Goal: Consume media (video, audio): Consume media (video, audio)

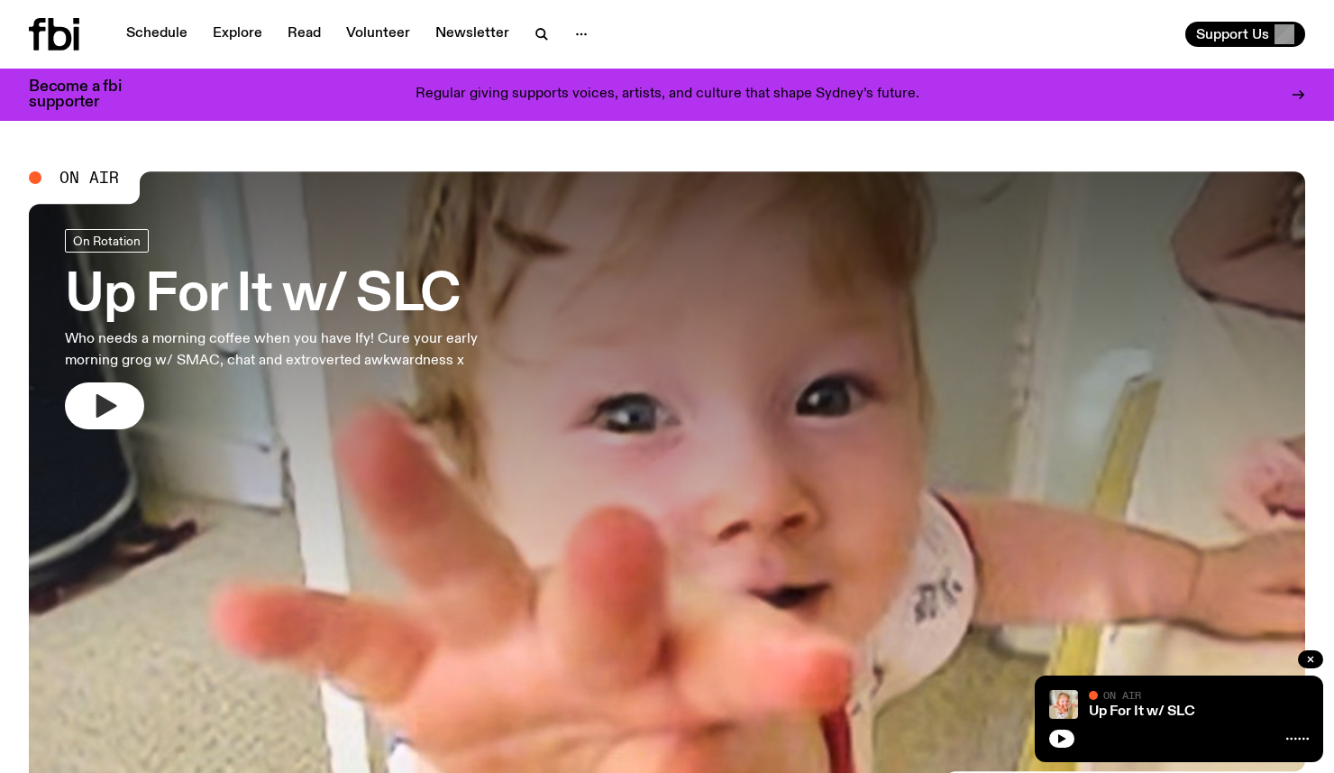
click at [85, 412] on button "button" at bounding box center [104, 405] width 79 height 47
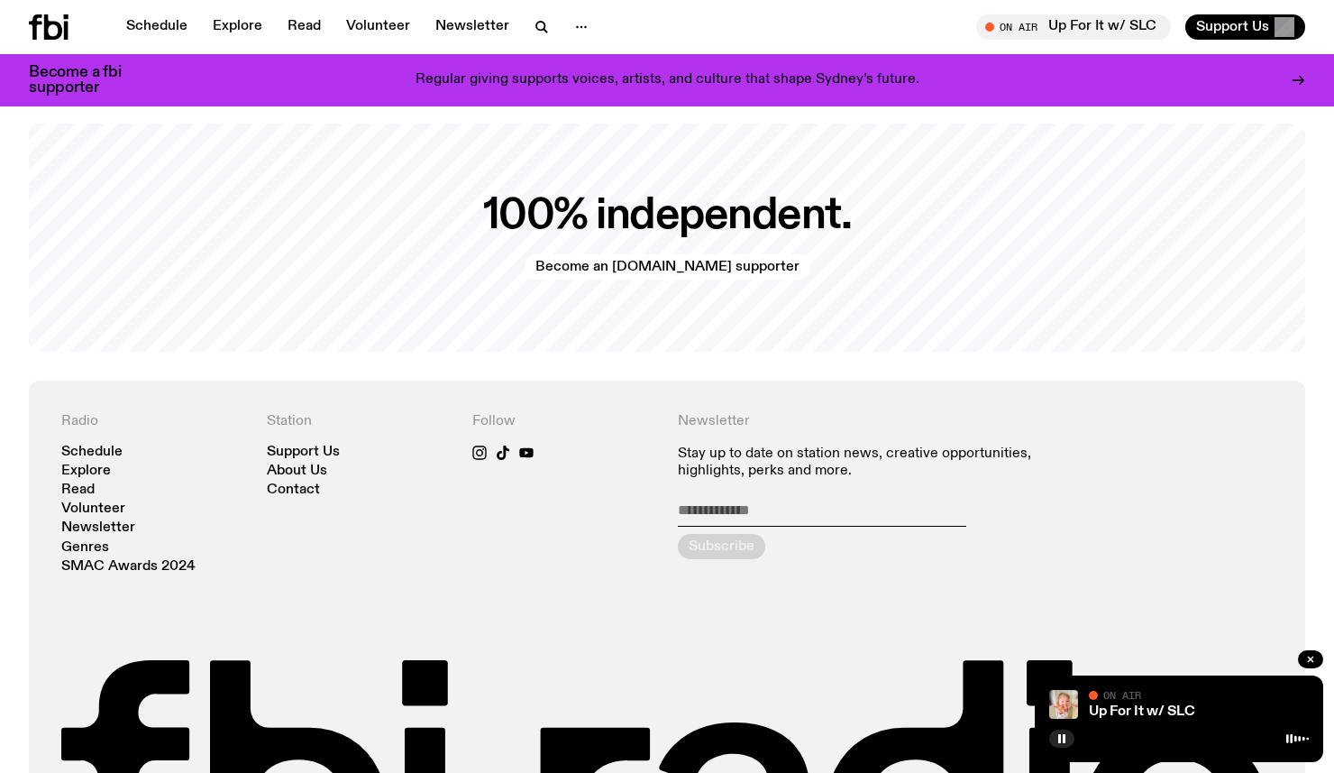
scroll to position [3922, 0]
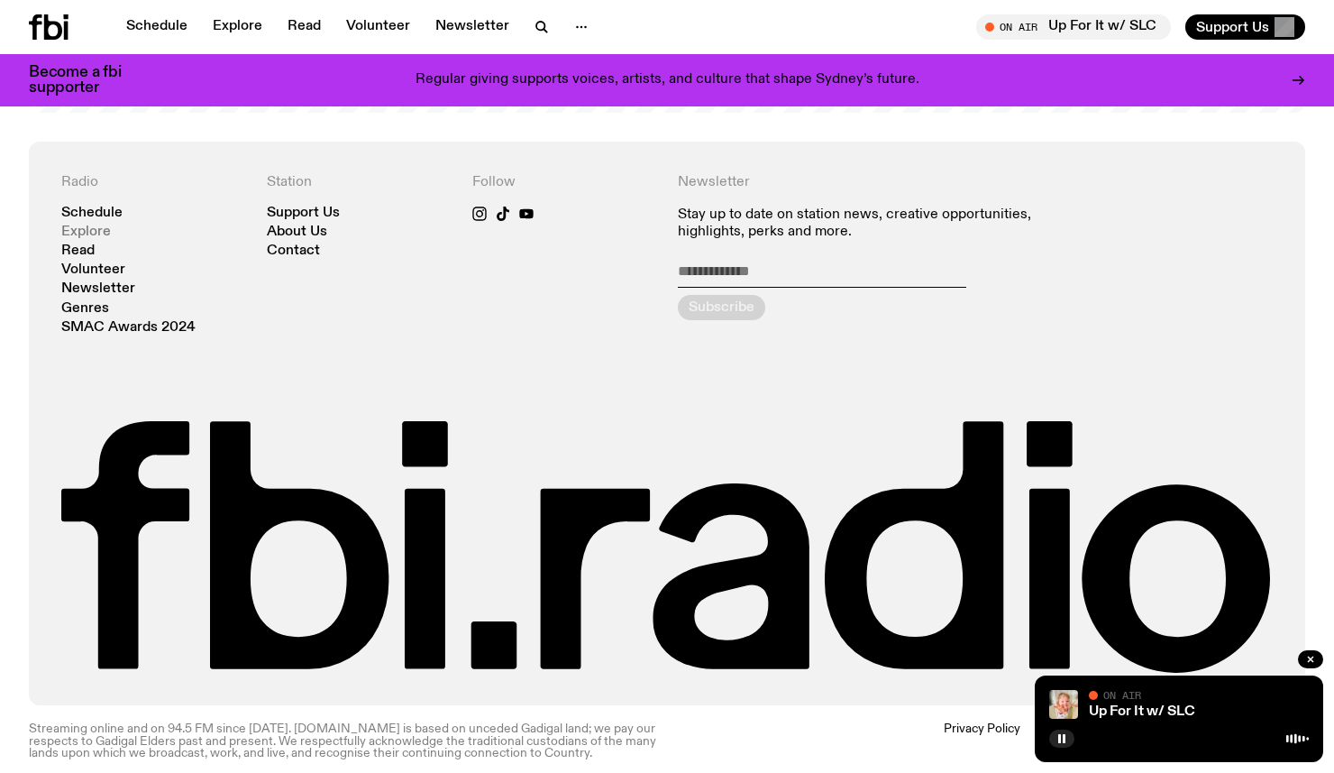
click at [95, 225] on link "Explore" at bounding box center [86, 232] width 50 height 14
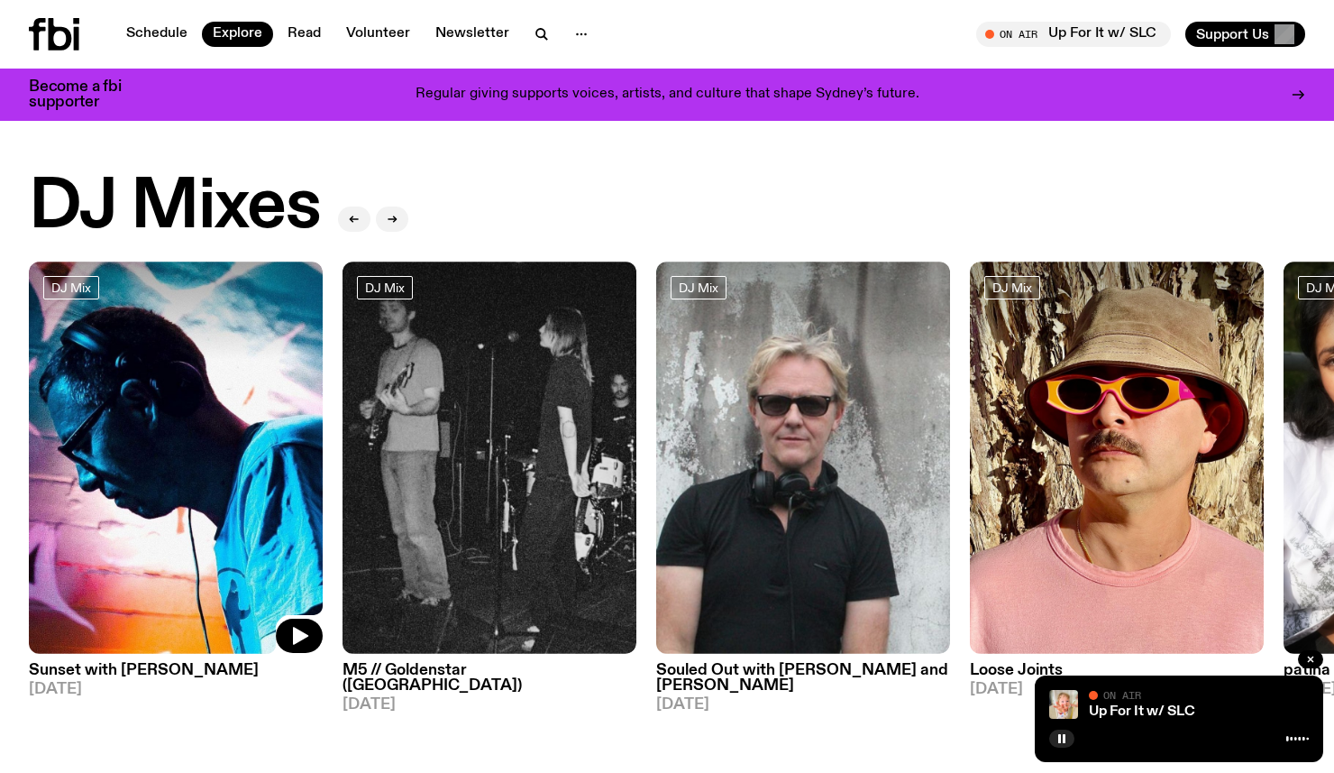
click at [213, 576] on img at bounding box center [176, 457] width 294 height 392
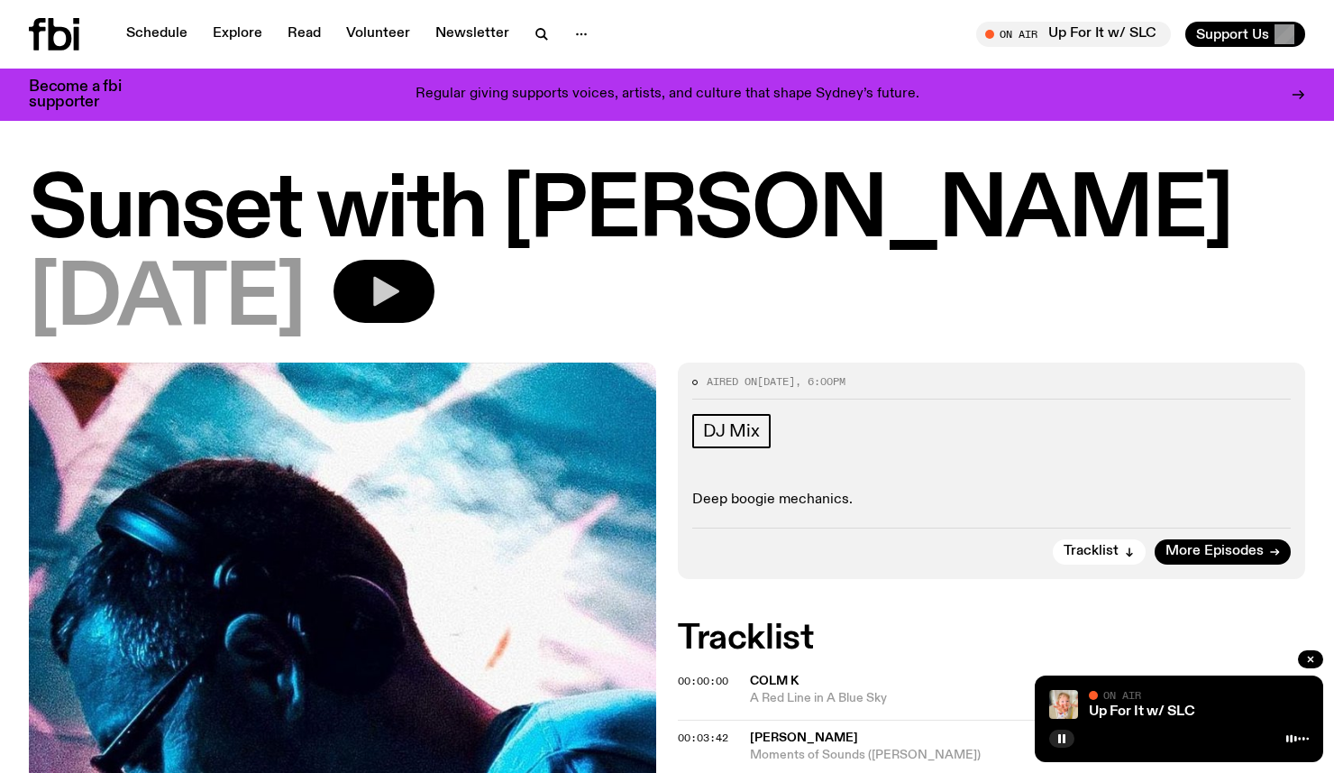
click at [434, 311] on button "button" at bounding box center [384, 291] width 101 height 63
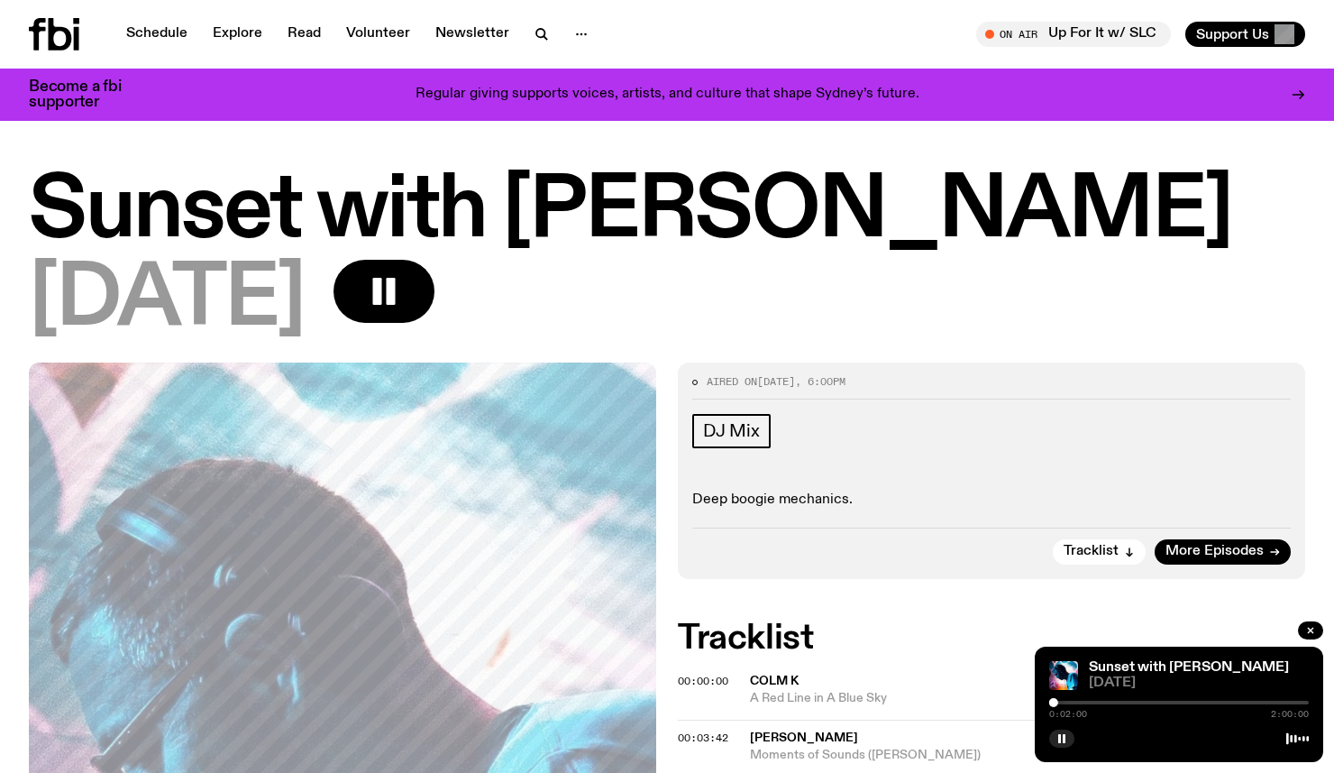
click at [1073, 701] on div at bounding box center [1179, 702] width 260 height 4
click at [1087, 700] on div at bounding box center [1179, 702] width 260 height 4
click at [1105, 700] on div at bounding box center [1179, 702] width 260 height 4
click at [1120, 700] on div at bounding box center [1179, 702] width 260 height 4
click at [1127, 700] on div at bounding box center [1179, 702] width 260 height 4
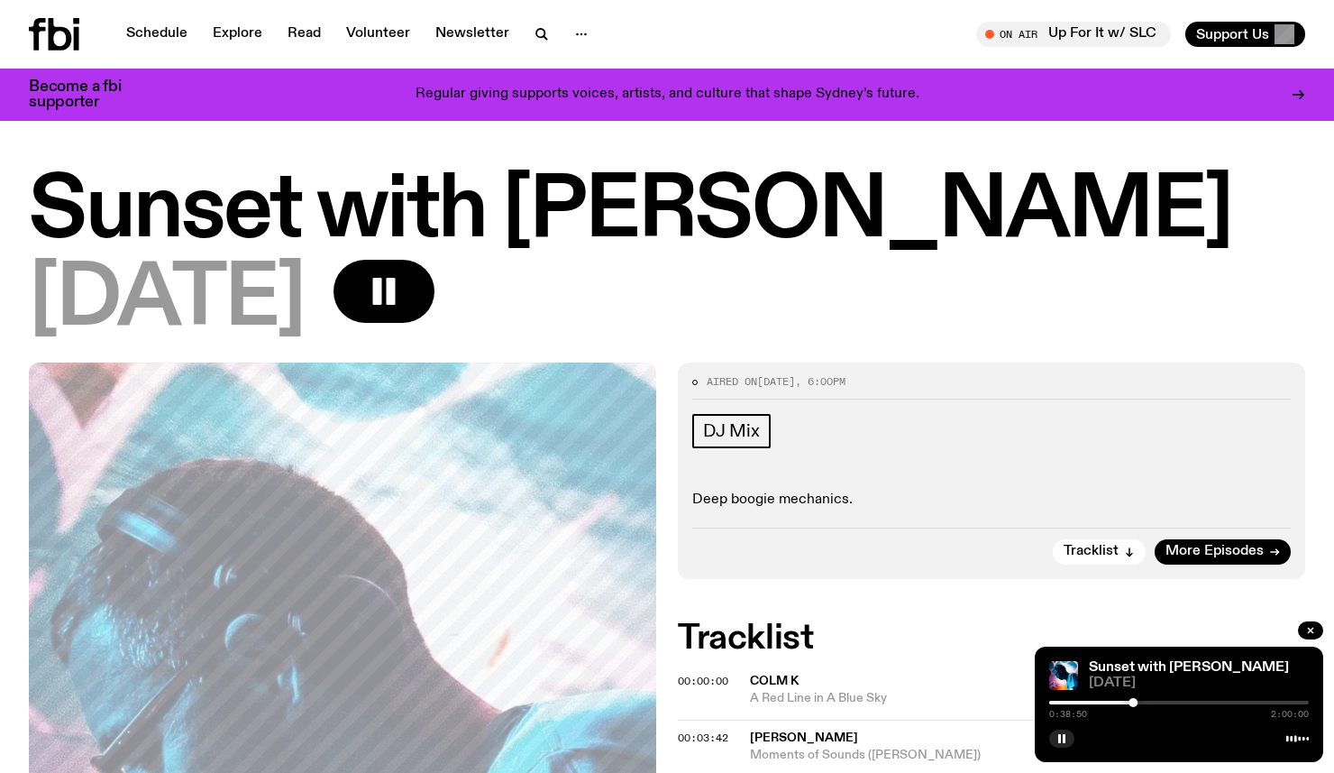
click at [1144, 701] on div at bounding box center [1179, 702] width 260 height 4
click at [1151, 703] on div "0:43:46 2:00:00" at bounding box center [1179, 708] width 260 height 22
click at [1152, 702] on div at bounding box center [1179, 702] width 260 height 4
click at [1163, 701] on div at bounding box center [1179, 702] width 260 height 4
click at [1176, 701] on div at bounding box center [1179, 702] width 260 height 4
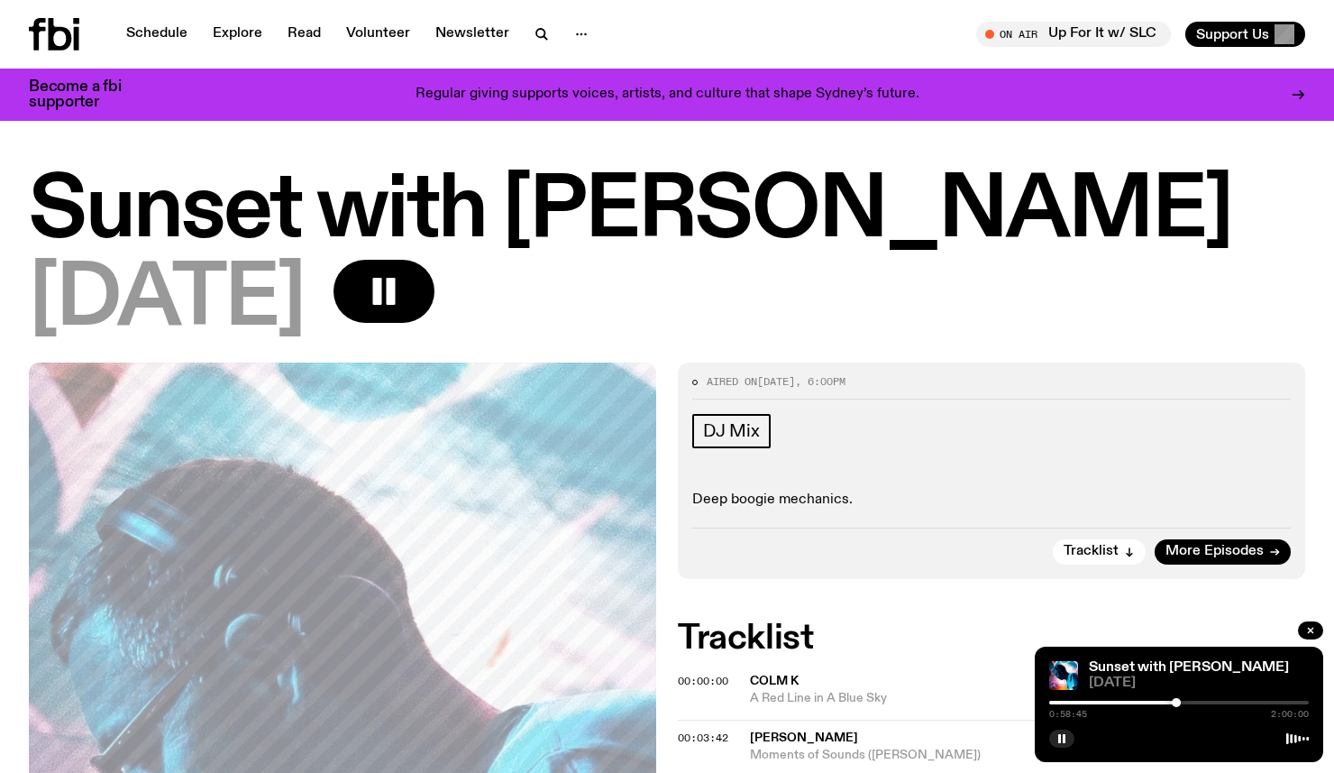
click at [1188, 700] on div at bounding box center [1179, 702] width 260 height 4
click at [1200, 700] on div at bounding box center [1179, 702] width 260 height 4
click at [1211, 700] on div at bounding box center [1179, 702] width 260 height 4
click at [1221, 700] on div at bounding box center [1179, 702] width 260 height 4
click at [1232, 700] on div at bounding box center [1179, 702] width 260 height 4
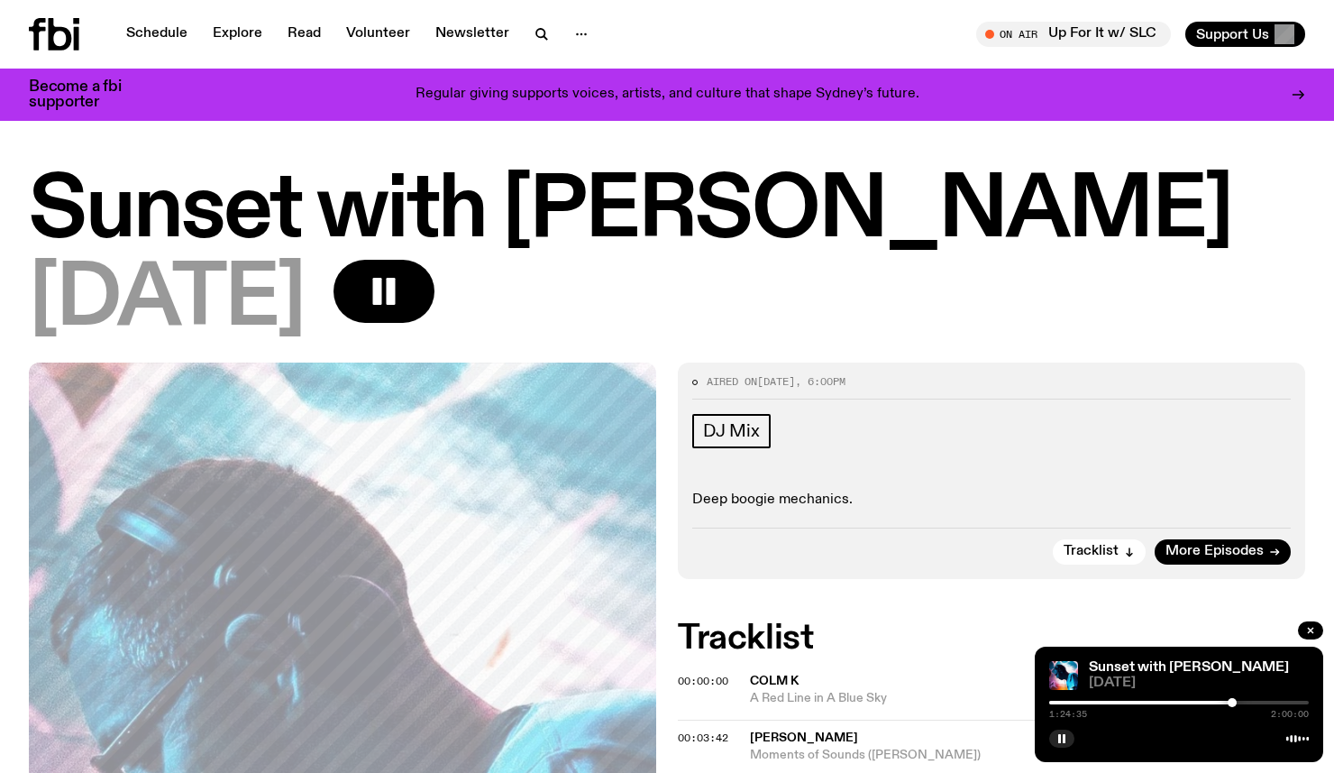
click at [1242, 701] on div at bounding box center [1179, 702] width 260 height 4
click at [1249, 701] on div at bounding box center [1179, 702] width 260 height 4
click at [1256, 701] on div at bounding box center [1179, 702] width 260 height 4
click at [1253, 701] on div at bounding box center [1252, 702] width 9 height 9
click at [1248, 702] on div at bounding box center [1252, 702] width 9 height 9
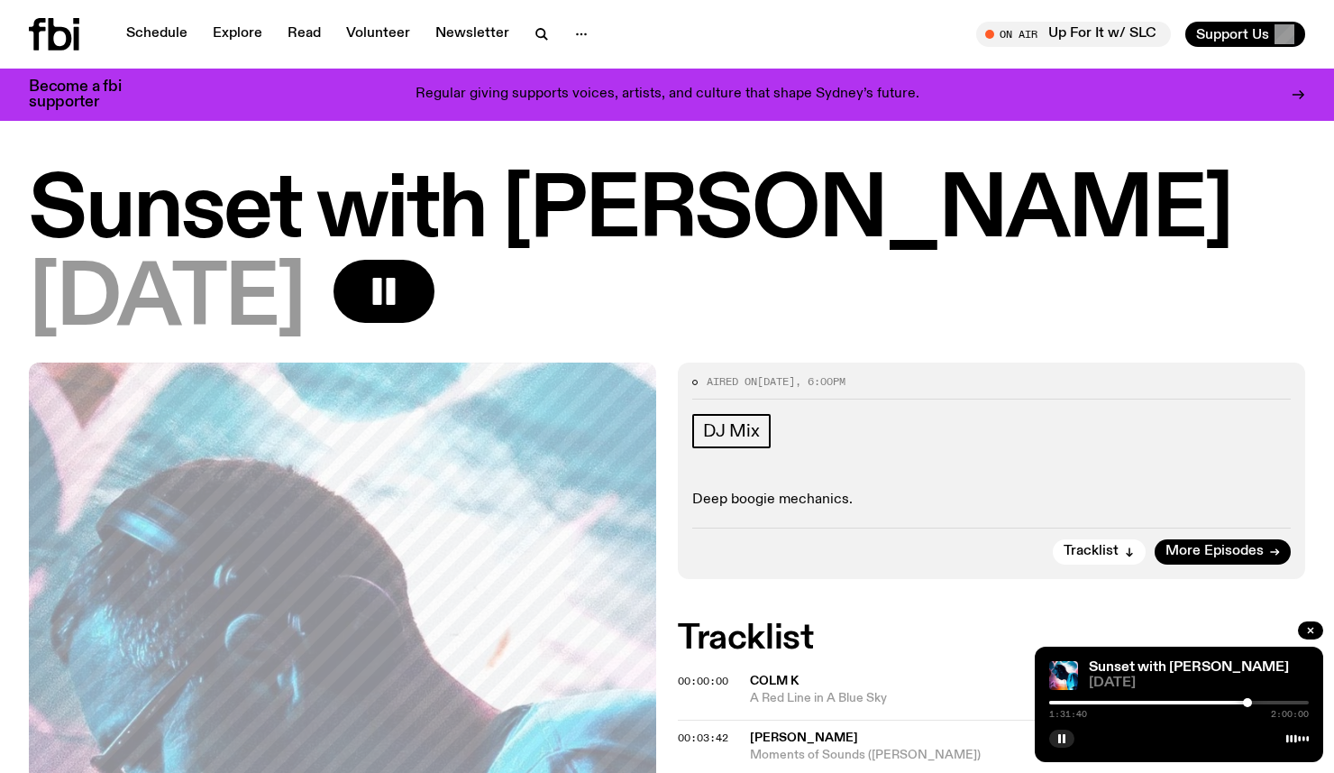
click at [1258, 702] on div at bounding box center [1179, 702] width 260 height 4
click at [1266, 701] on div at bounding box center [1179, 702] width 260 height 4
click at [1272, 701] on div at bounding box center [1179, 702] width 260 height 4
click at [1277, 702] on div at bounding box center [1179, 702] width 260 height 4
click at [1285, 702] on div at bounding box center [1179, 702] width 260 height 4
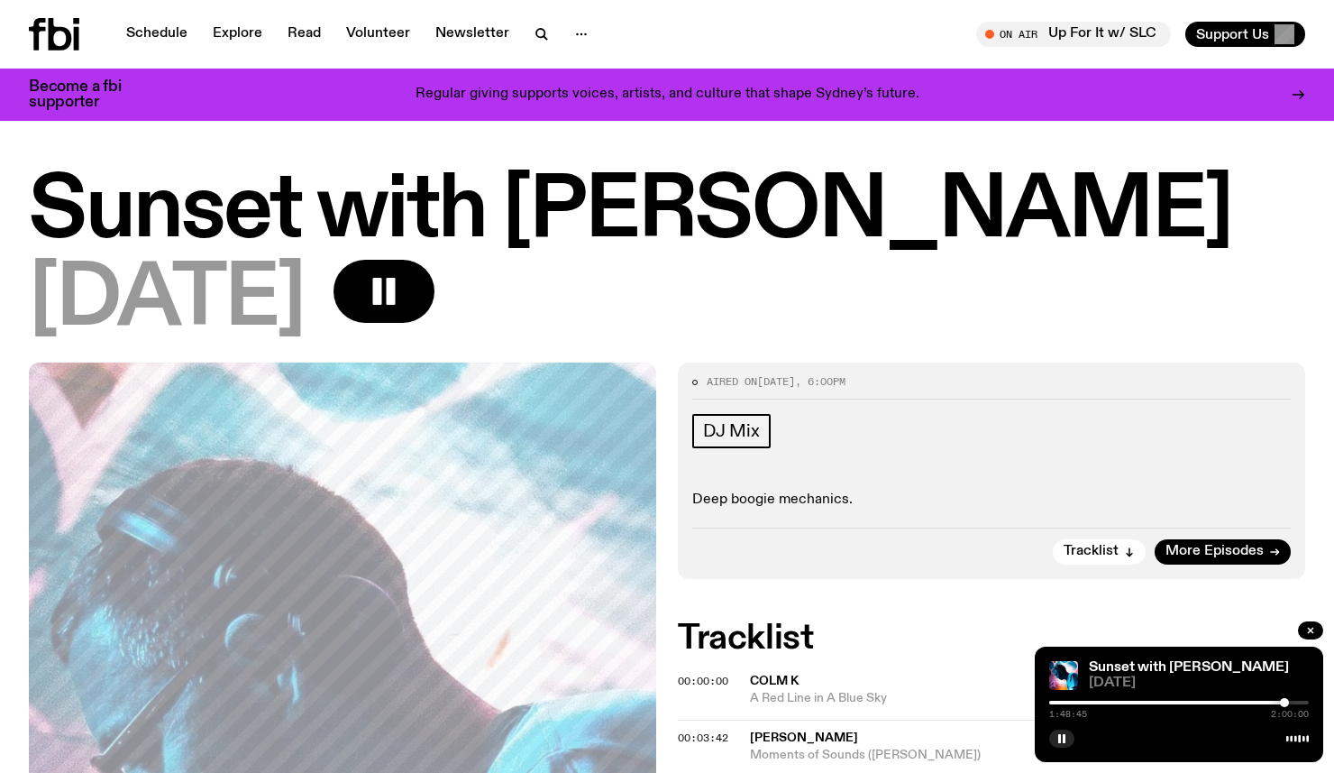
click at [1260, 703] on div at bounding box center [1155, 702] width 260 height 4
click at [1256, 702] on div at bounding box center [1260, 702] width 9 height 9
click at [1251, 701] on div at bounding box center [1255, 702] width 9 height 9
click at [1246, 701] on div at bounding box center [1250, 702] width 9 height 9
click at [1230, 701] on div at bounding box center [1116, 702] width 260 height 4
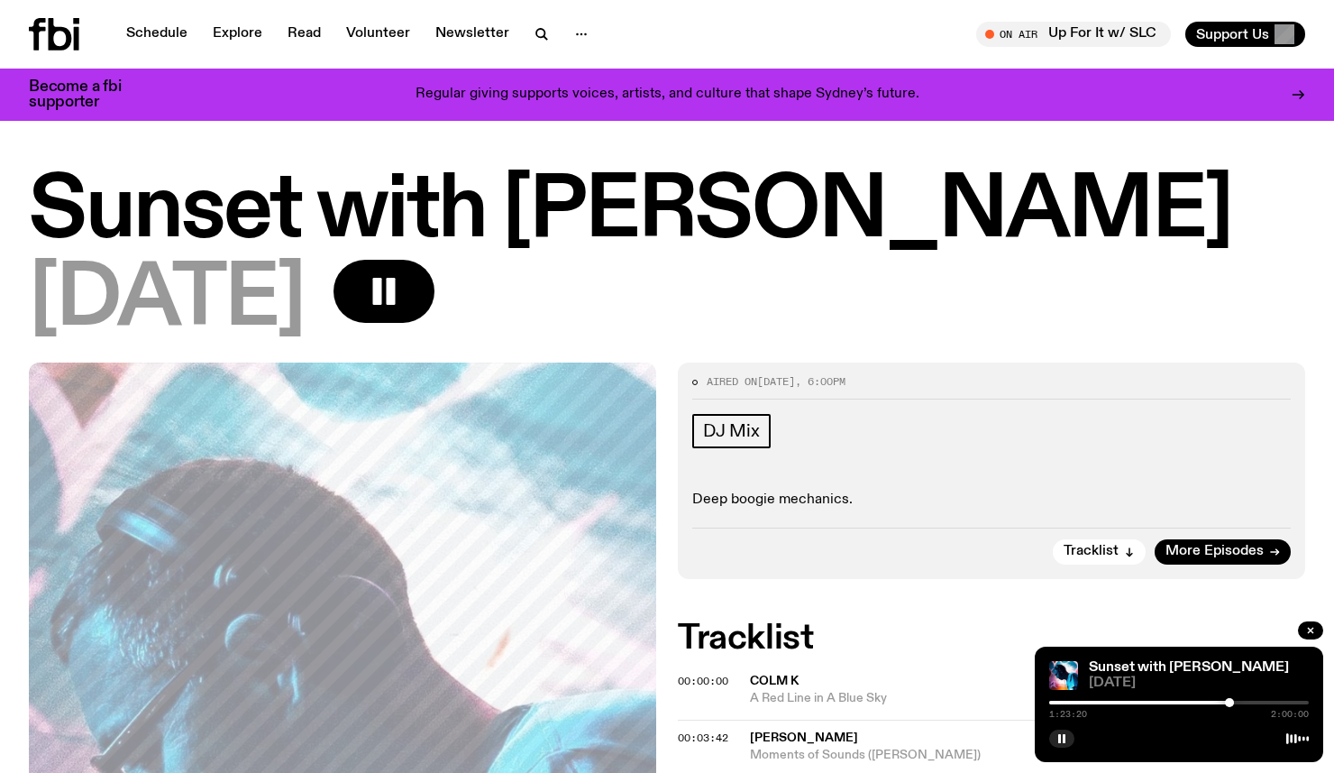
click at [1226, 700] on div at bounding box center [1229, 702] width 9 height 9
click at [1221, 700] on div at bounding box center [1225, 702] width 9 height 9
click at [1217, 702] on div at bounding box center [1221, 702] width 9 height 9
click at [1205, 702] on div at bounding box center [1086, 702] width 260 height 4
click at [1221, 702] on div at bounding box center [1179, 702] width 260 height 4
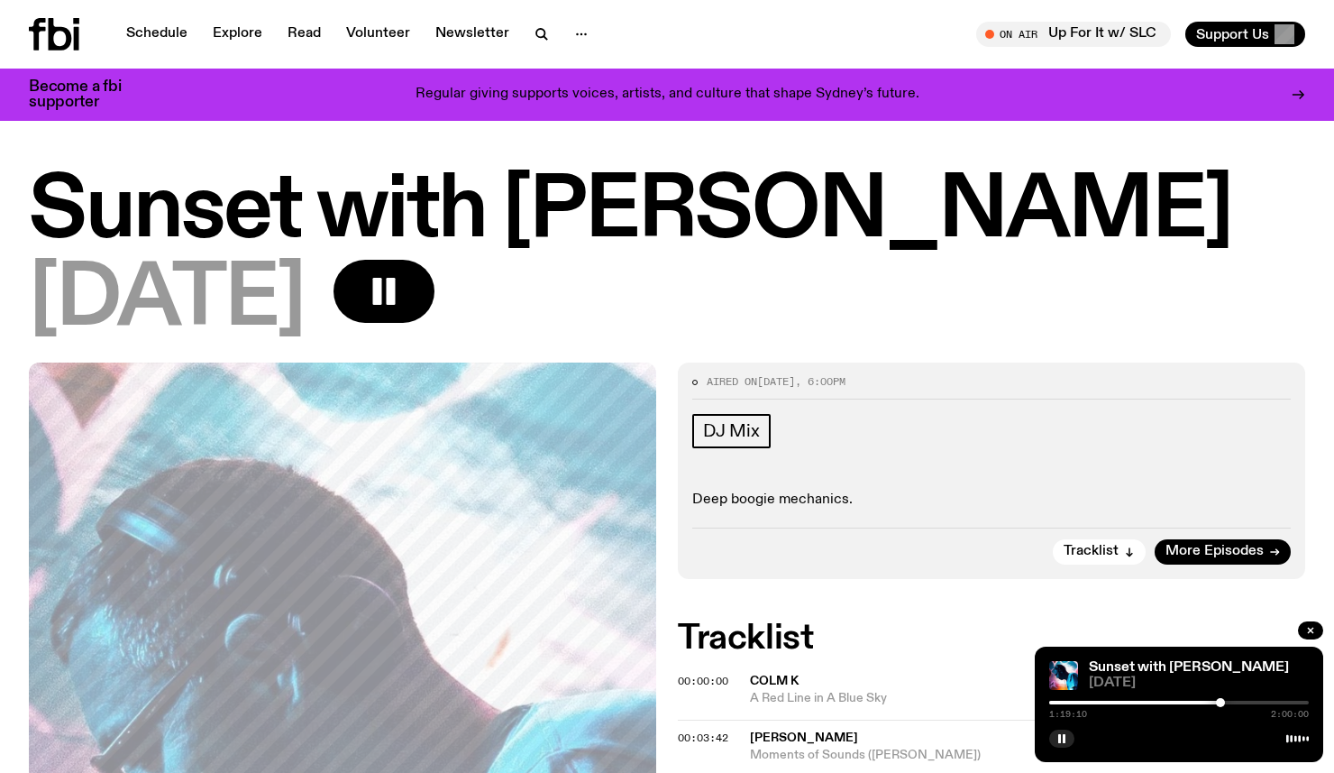
click at [1232, 701] on div at bounding box center [1179, 702] width 260 height 4
click at [1239, 700] on div at bounding box center [1179, 702] width 260 height 4
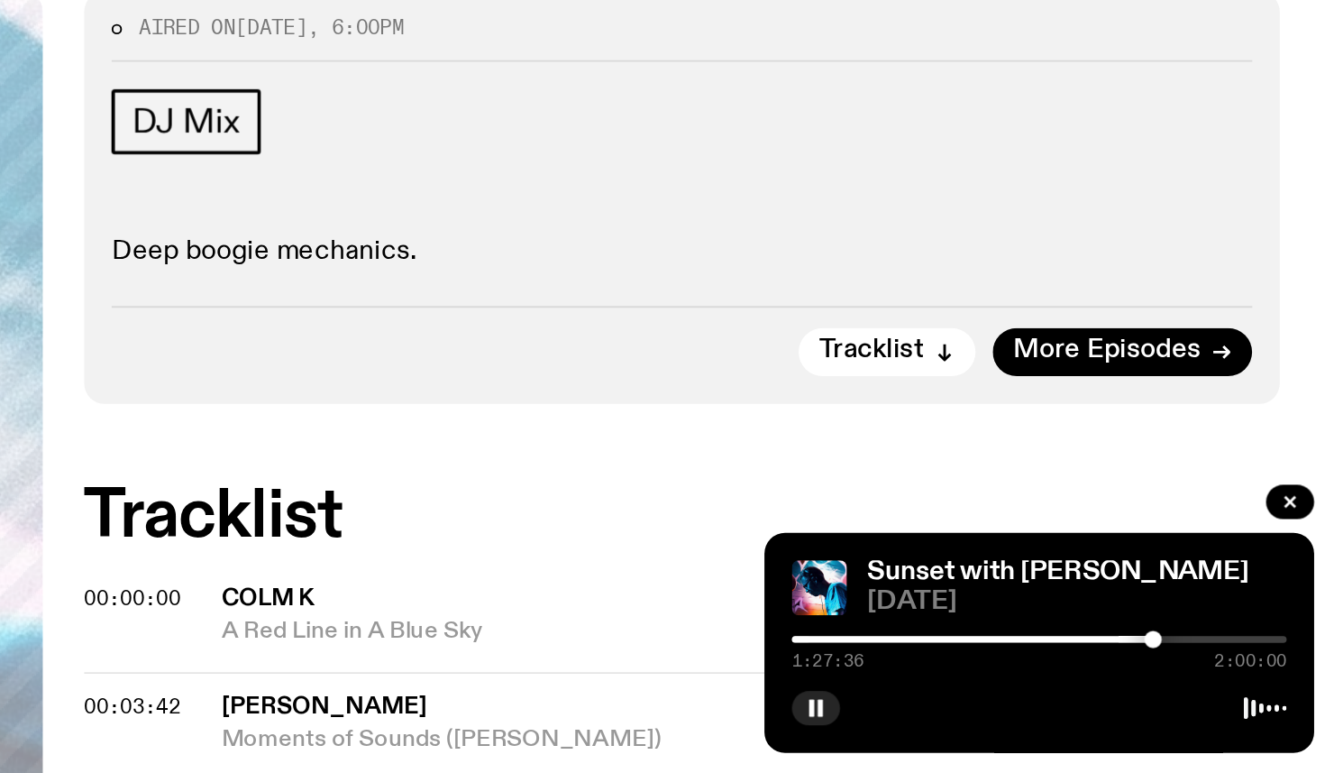
click at [1240, 701] on div at bounding box center [1238, 702] width 9 height 9
click at [1242, 701] on div at bounding box center [1240, 702] width 9 height 9
click at [1246, 701] on div at bounding box center [1242, 702] width 9 height 9
click at [1248, 701] on div at bounding box center [1245, 702] width 9 height 9
click at [1250, 701] on div at bounding box center [1248, 702] width 9 height 9
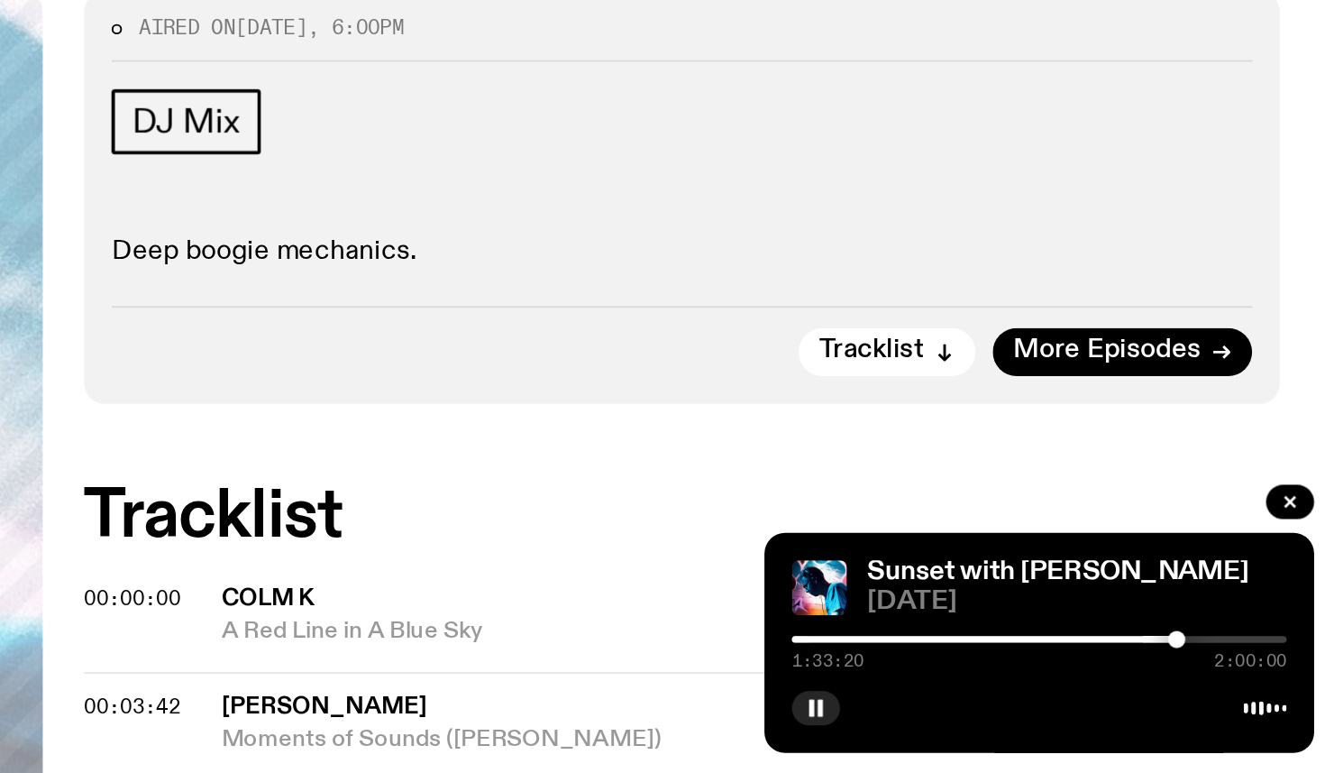
click at [1251, 701] on div at bounding box center [1251, 702] width 9 height 9
click at [1253, 701] on div at bounding box center [1251, 702] width 9 height 9
click at [1256, 701] on div at bounding box center [1252, 702] width 9 height 9
click at [1258, 701] on div at bounding box center [1255, 702] width 9 height 9
click at [1260, 701] on div at bounding box center [1257, 702] width 9 height 9
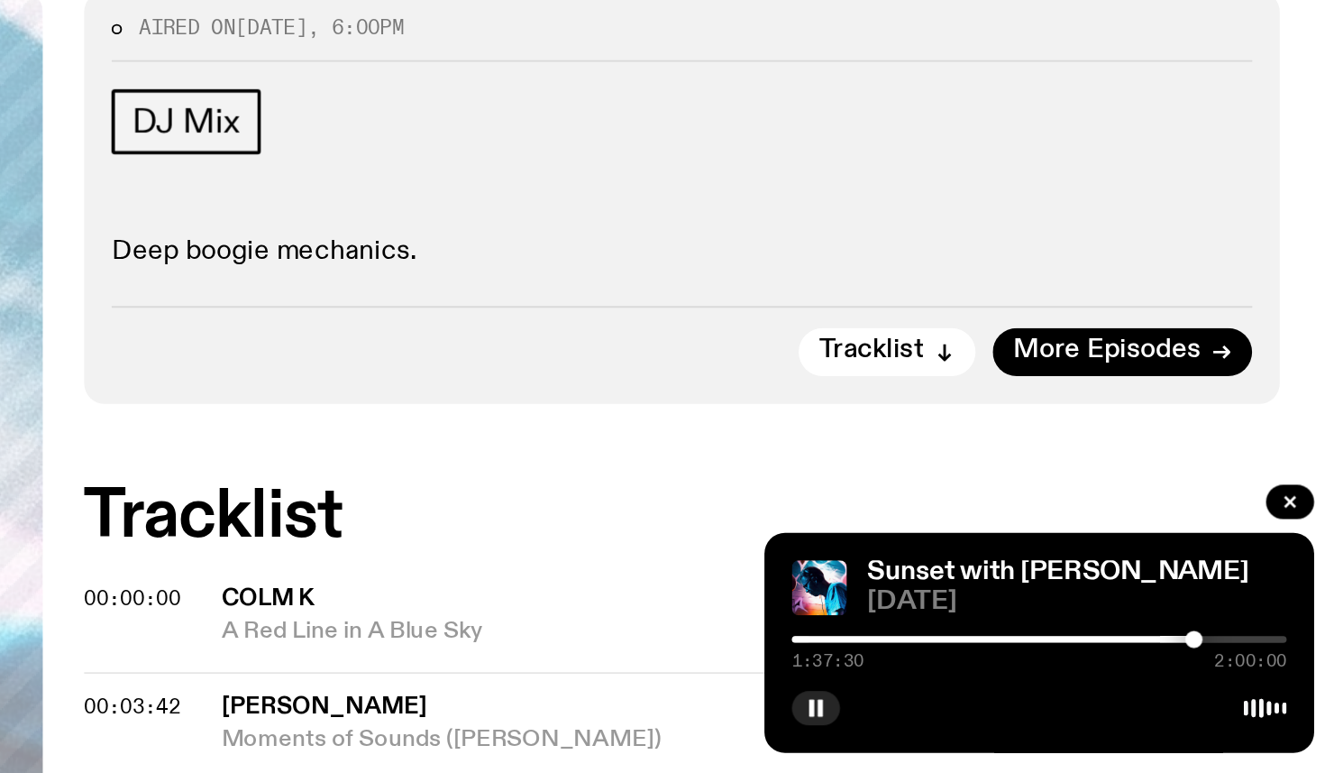
click at [1264, 701] on div at bounding box center [1260, 702] width 9 height 9
click at [1266, 701] on div at bounding box center [1263, 702] width 9 height 9
click at [1268, 702] on div at bounding box center [1265, 702] width 9 height 9
click at [1271, 702] on div at bounding box center [1268, 702] width 9 height 9
click at [1275, 702] on div at bounding box center [1271, 702] width 9 height 9
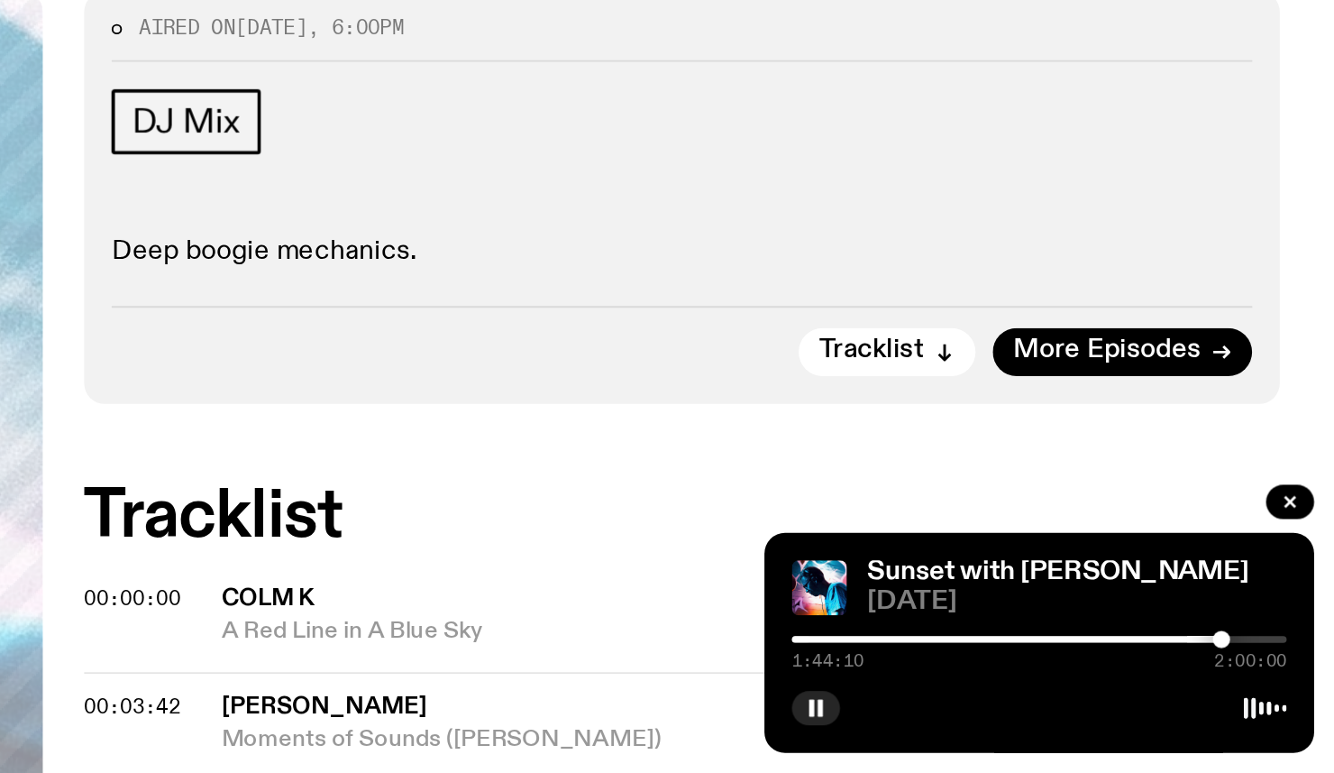
click at [1277, 702] on div at bounding box center [1274, 702] width 9 height 9
click at [1279, 702] on div at bounding box center [1277, 702] width 9 height 9
click at [1282, 702] on div at bounding box center [1279, 702] width 9 height 9
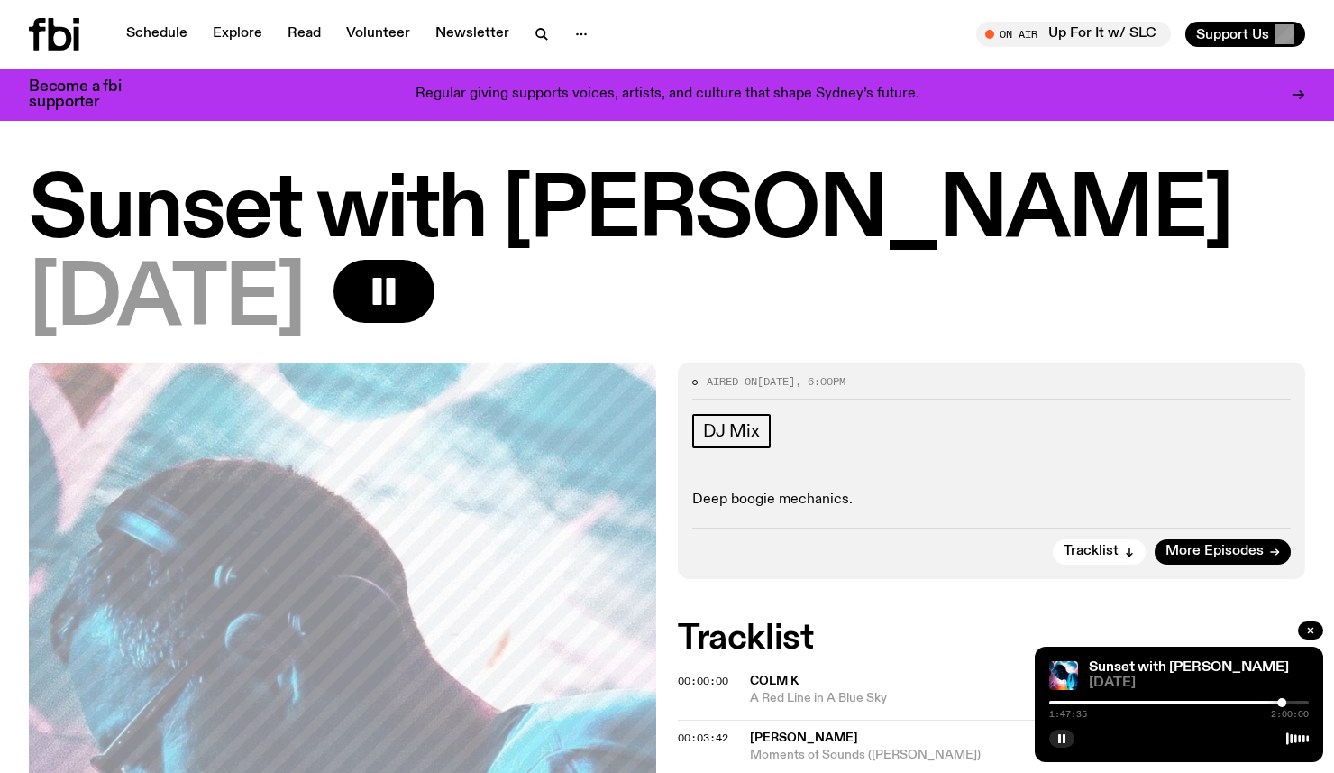
click at [1280, 702] on div at bounding box center [1280, 702] width 9 height 9
click at [1276, 702] on div at bounding box center [1280, 702] width 9 height 9
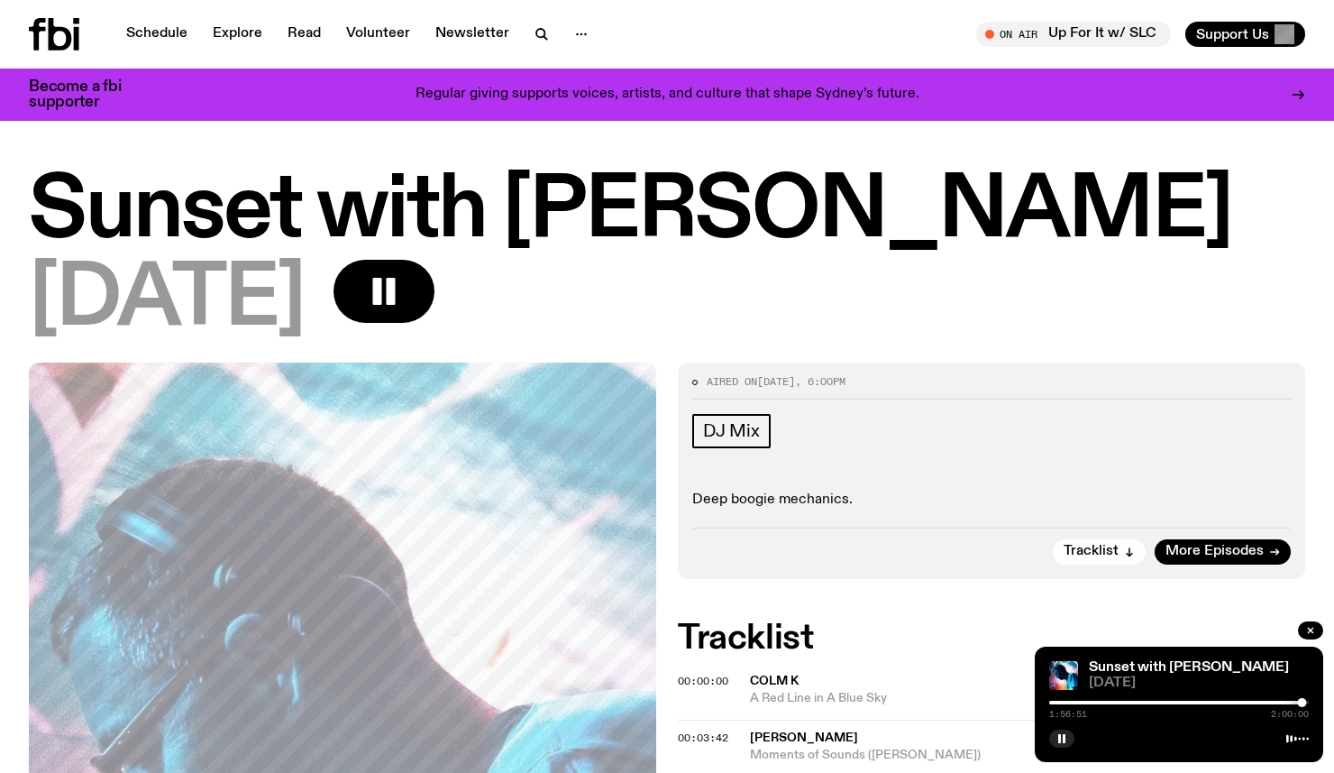
click at [1267, 702] on div at bounding box center [1172, 702] width 260 height 4
click at [1270, 701] on div at bounding box center [1270, 702] width 9 height 9
click at [1275, 701] on div at bounding box center [1179, 702] width 260 height 4
click at [1278, 701] on div at bounding box center [1278, 702] width 9 height 9
click at [1283, 701] on div at bounding box center [1179, 702] width 260 height 4
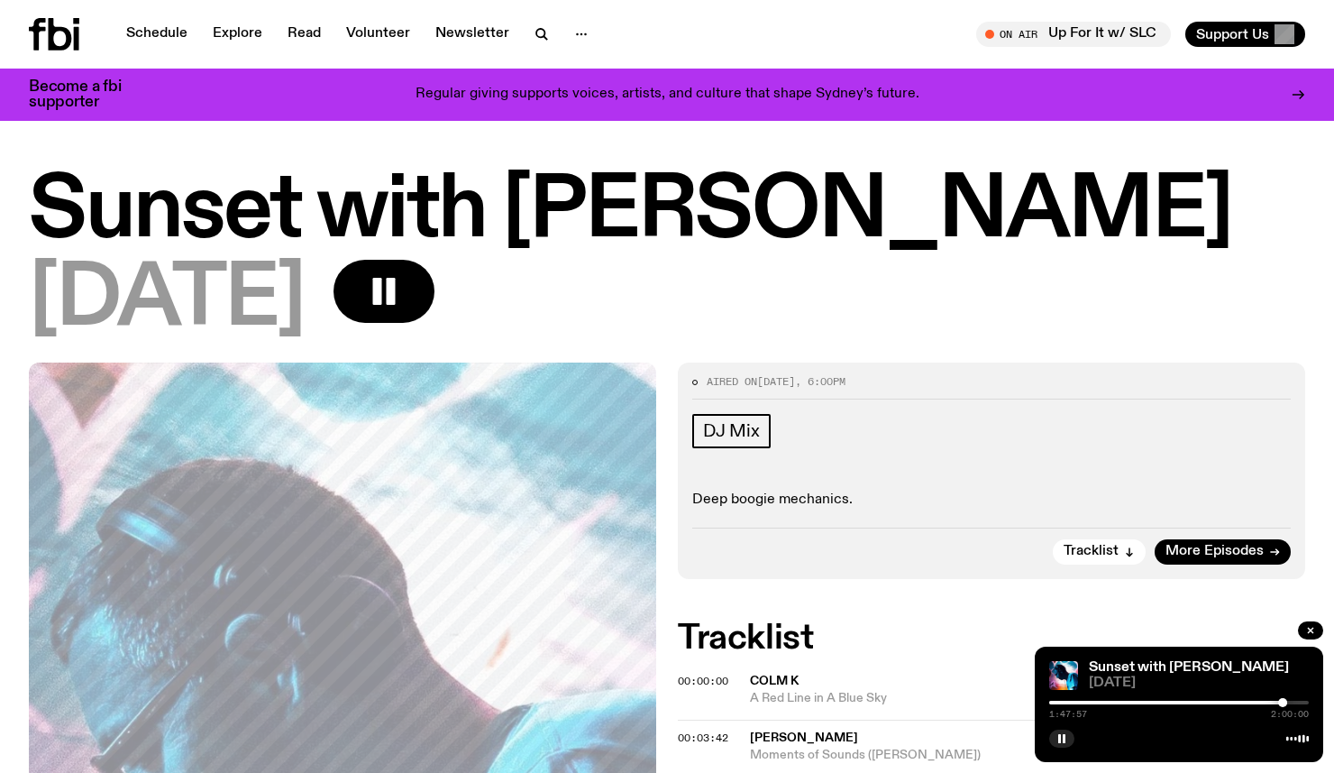
click at [1281, 701] on div at bounding box center [1282, 702] width 9 height 9
click at [1277, 702] on div at bounding box center [1280, 702] width 9 height 9
click at [619, 319] on div "[DATE]" at bounding box center [667, 300] width 1276 height 81
click at [402, 297] on icon "button" at bounding box center [384, 291] width 36 height 36
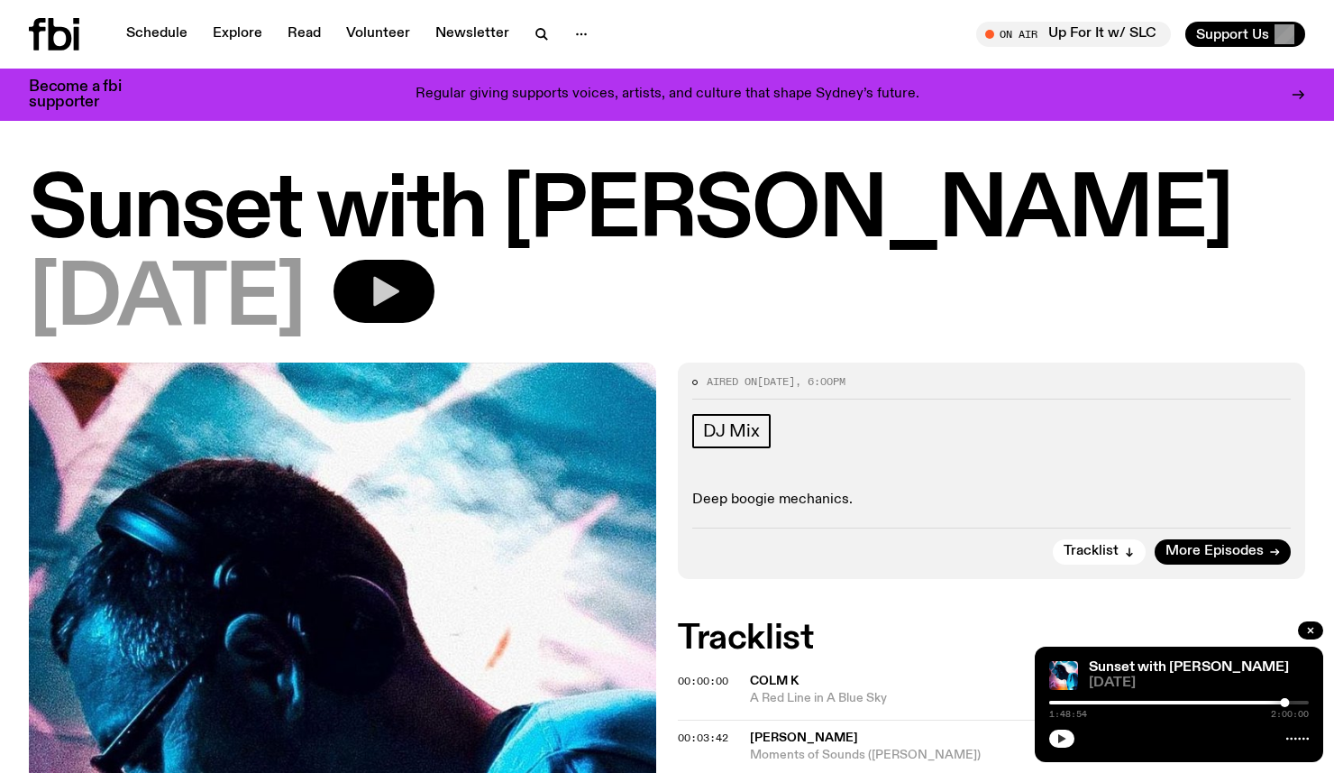
click at [1062, 736] on icon "button" at bounding box center [1062, 738] width 8 height 9
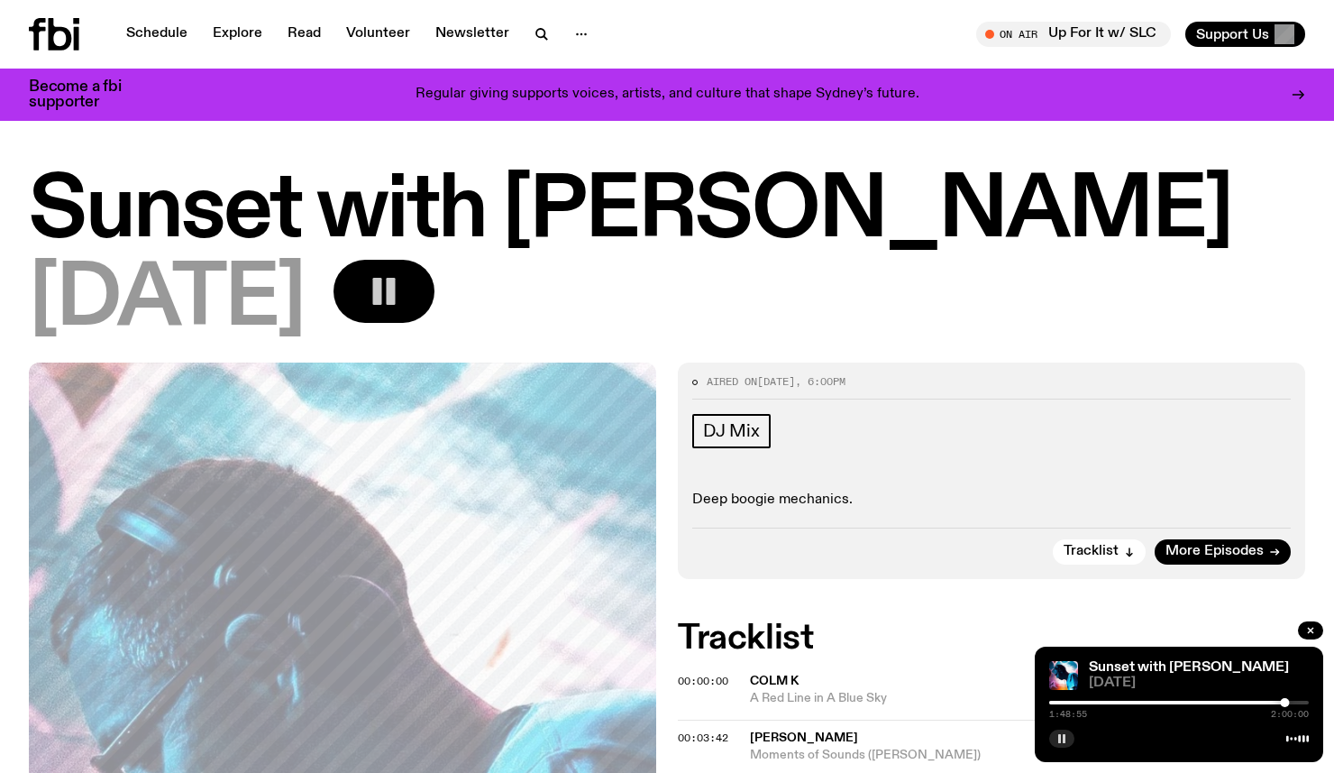
click at [1272, 701] on div at bounding box center [1155, 702] width 260 height 4
click at [1276, 701] on div at bounding box center [1271, 702] width 9 height 9
click at [1201, 343] on div "Sunset with [PERSON_NAME] [DATE]" at bounding box center [667, 266] width 1334 height 191
click at [50, 34] on icon at bounding box center [60, 34] width 23 height 32
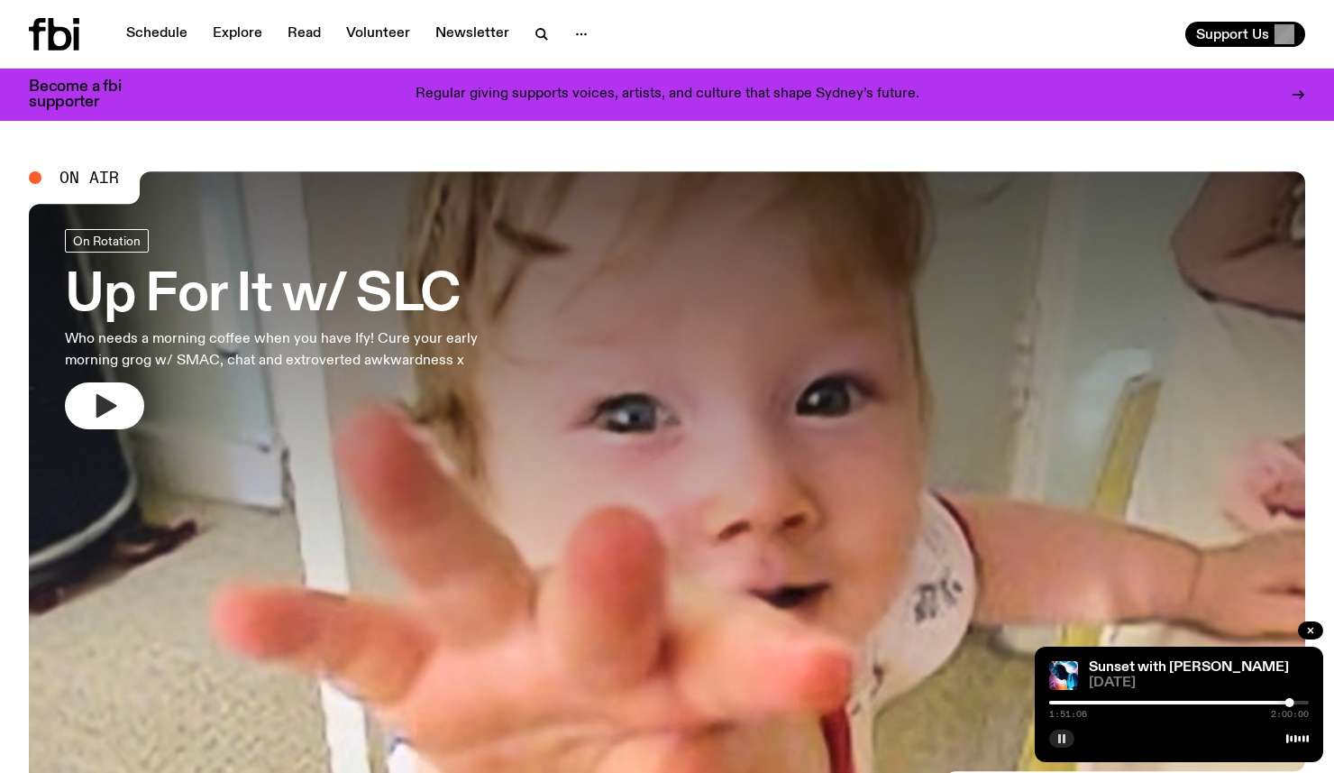
click at [112, 391] on icon "button" at bounding box center [104, 405] width 29 height 29
